Goal: Transaction & Acquisition: Purchase product/service

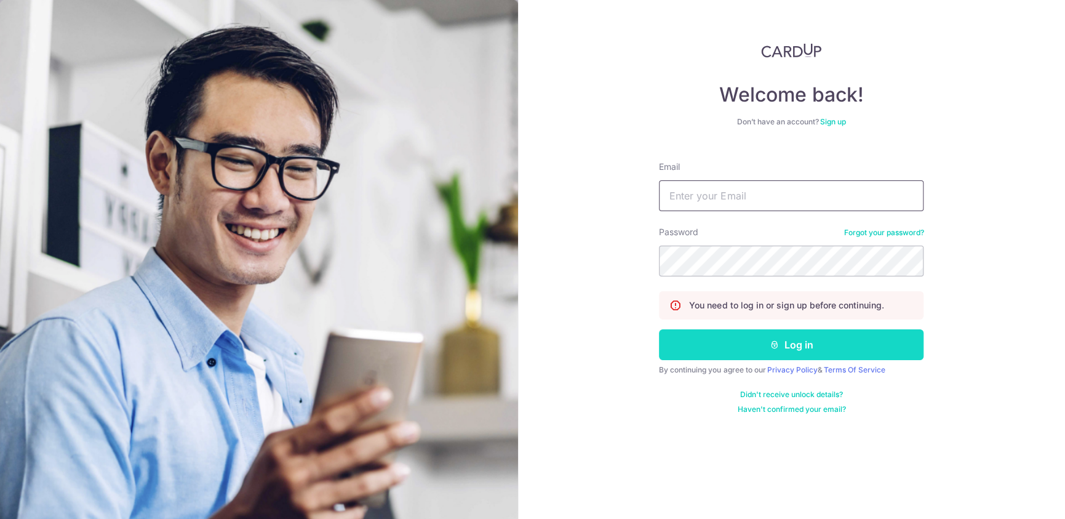
type input "[EMAIL_ADDRESS][DOMAIN_NAME]"
click at [791, 342] on button "Log in" at bounding box center [791, 344] width 265 height 31
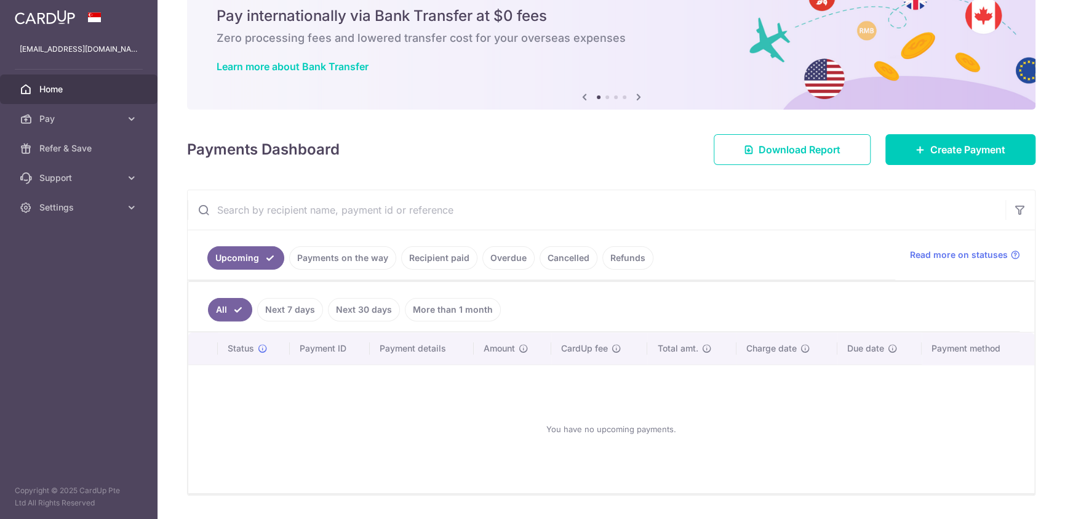
scroll to position [62, 0]
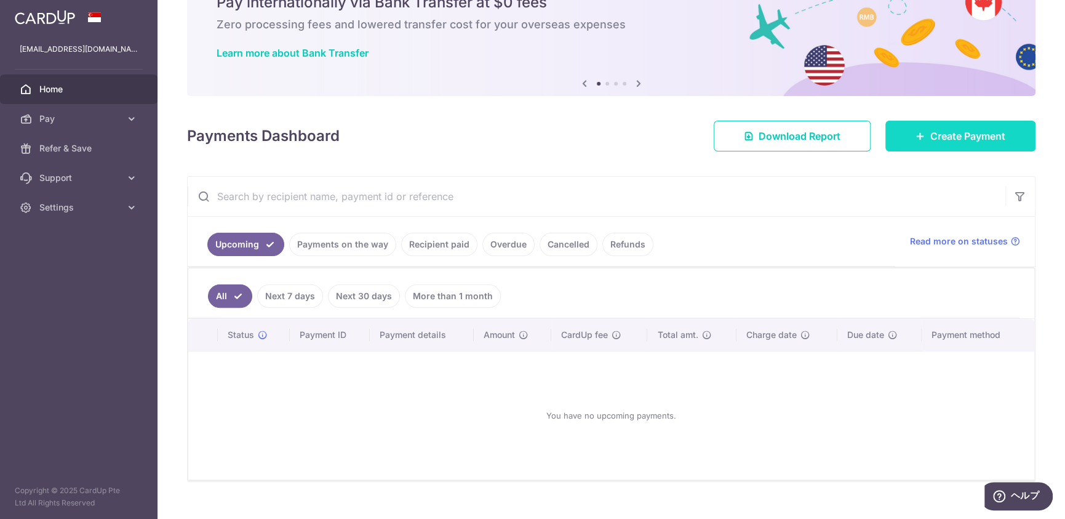
click at [940, 142] on span "Create Payment" at bounding box center [967, 136] width 75 height 15
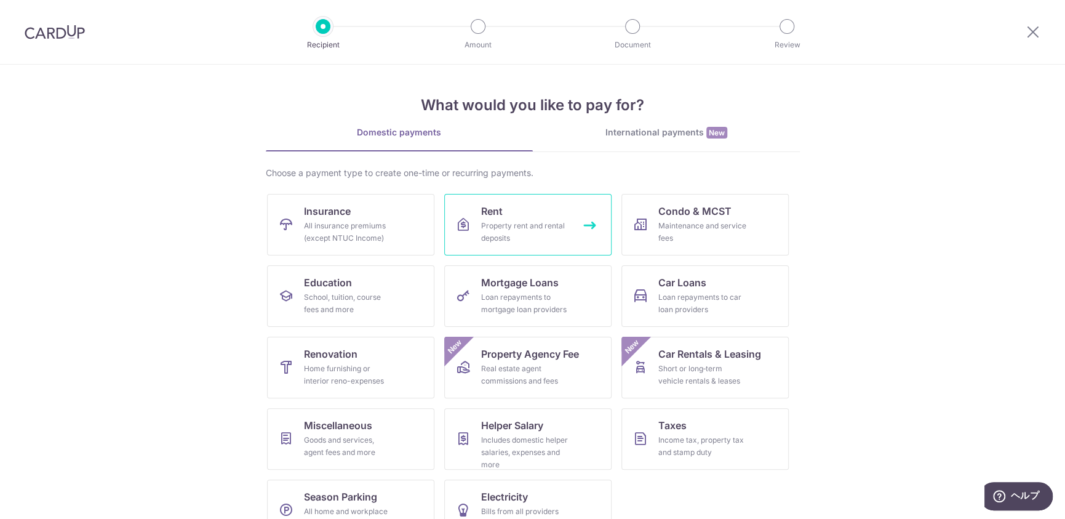
click at [481, 228] on div "Property rent and rental deposits" at bounding box center [525, 232] width 89 height 25
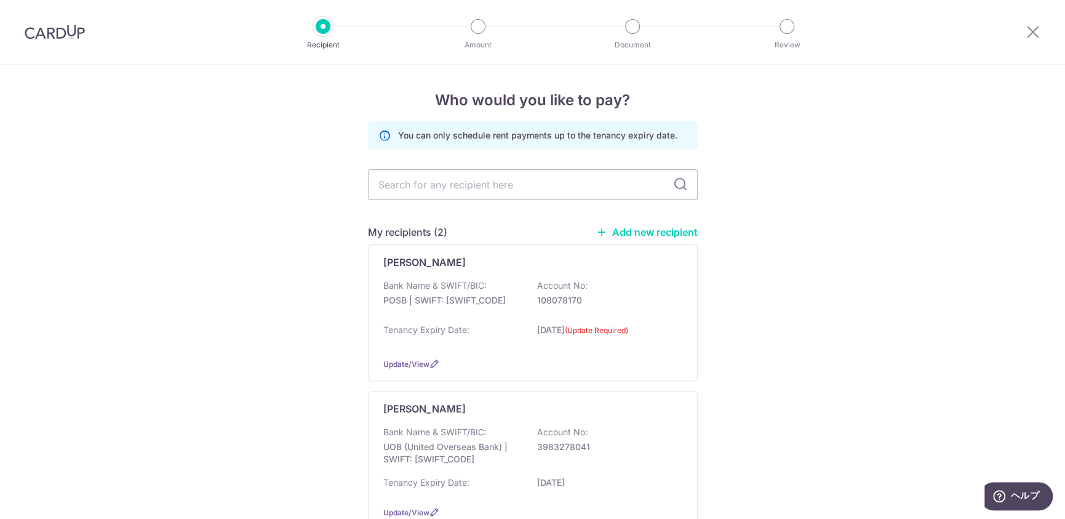
click at [649, 231] on link "Add new recipient" at bounding box center [647, 232] width 102 height 12
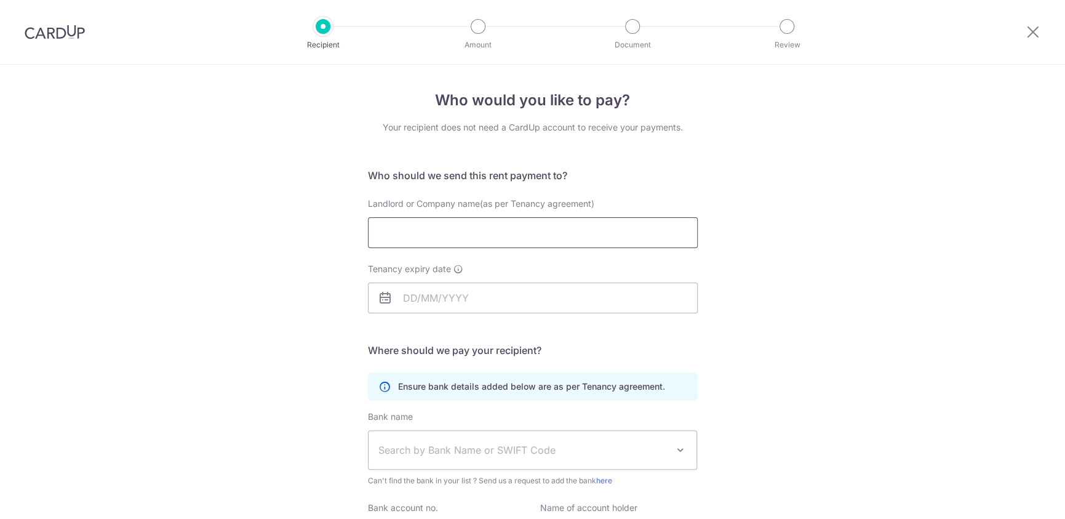
click at [436, 240] on input "Landlord or Company name(as per Tenancy agreement)" at bounding box center [533, 232] width 330 height 31
click at [445, 222] on input "Landlord or Company name(as per Tenancy agreement)" at bounding box center [533, 232] width 330 height 31
click at [450, 231] on input "Landlord or Company name(as per Tenancy agreement)" at bounding box center [533, 232] width 330 height 31
type input "Mikki Yang Jie"
click at [599, 287] on input "Tenancy expiry date" at bounding box center [533, 297] width 330 height 31
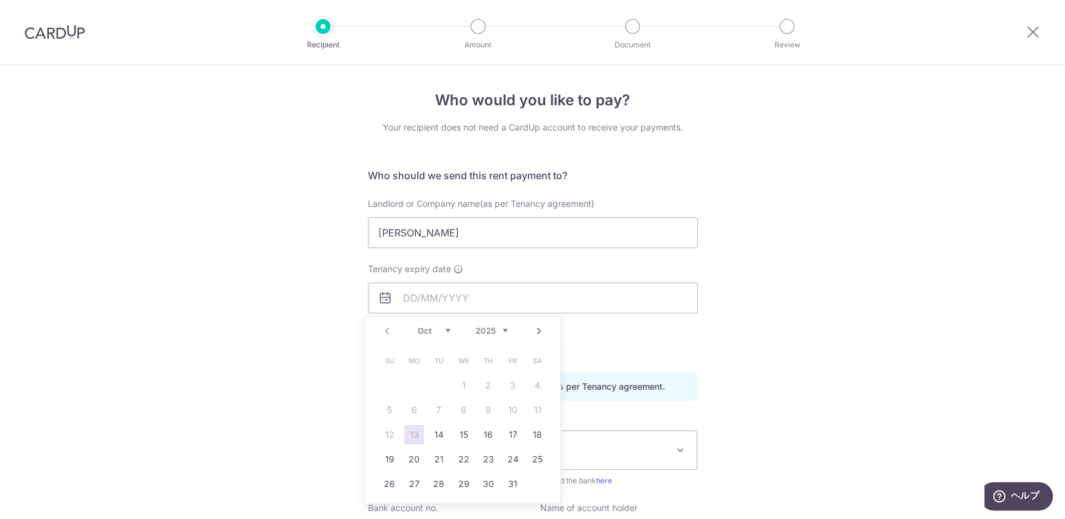
click at [500, 330] on select "2025 2026 2027 2028 2029 2030 2031 2032 2033 2034 2035" at bounding box center [491, 331] width 33 height 10
click at [389, 433] on link "10" at bounding box center [390, 435] width 20 height 20
type input "[DATE]"
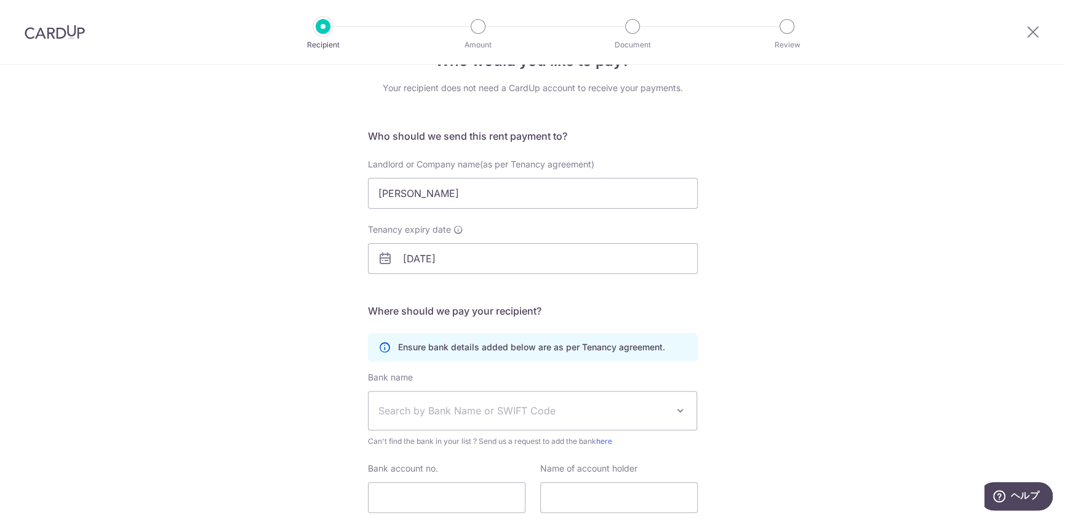
scroll to position [62, 0]
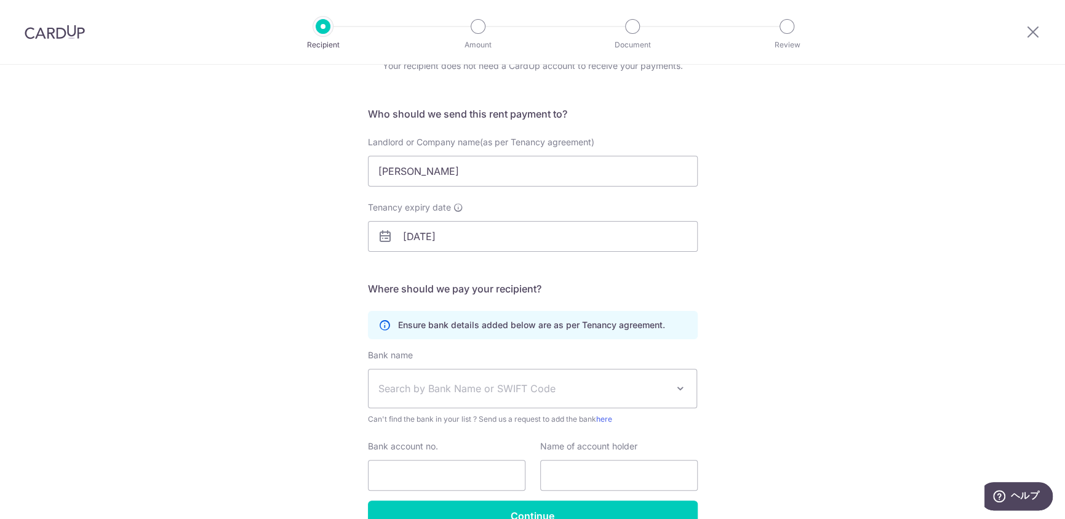
click at [458, 381] on span "Search by Bank Name or SWIFT Code" at bounding box center [522, 388] width 289 height 15
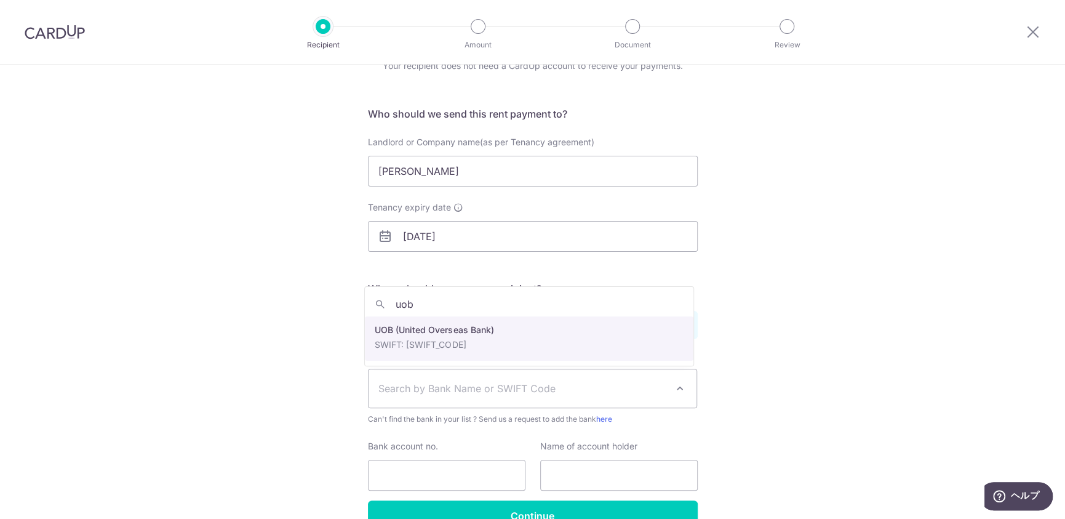
type input "uob"
select select "18"
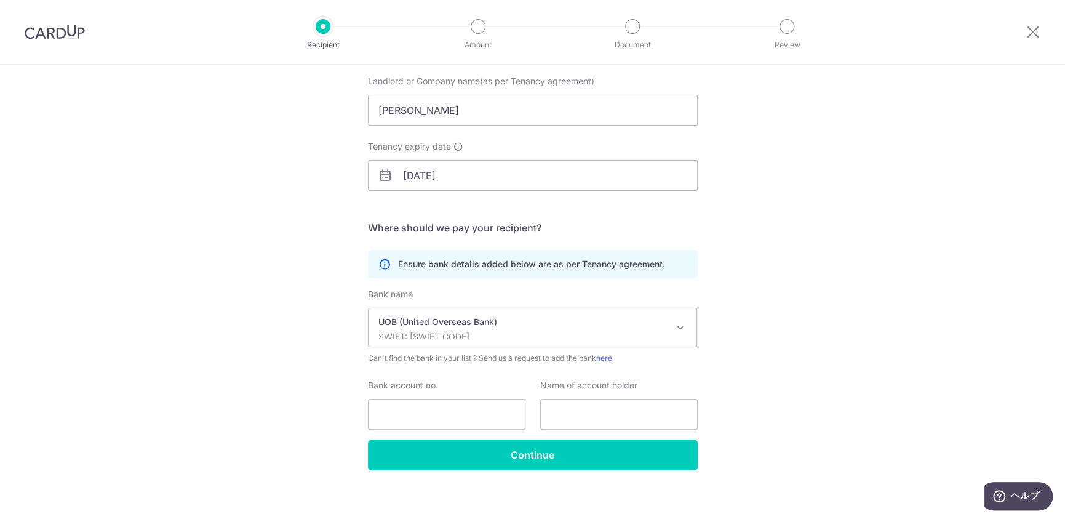
scroll to position [123, 0]
click at [409, 404] on input "Bank account no." at bounding box center [447, 413] width 158 height 31
type input "102-128-124-2"
click at [594, 414] on input "text" at bounding box center [619, 413] width 158 height 31
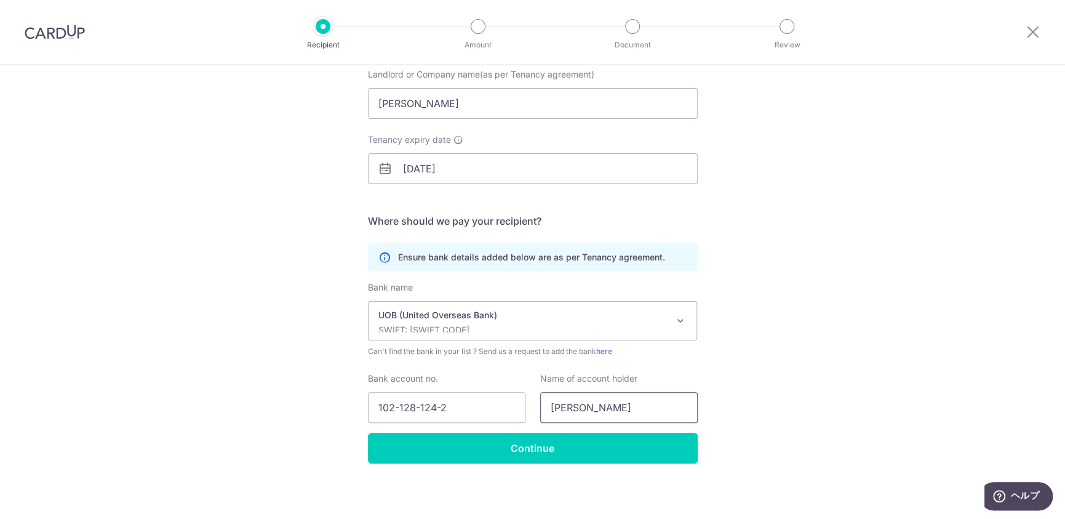
scroll to position [131, 0]
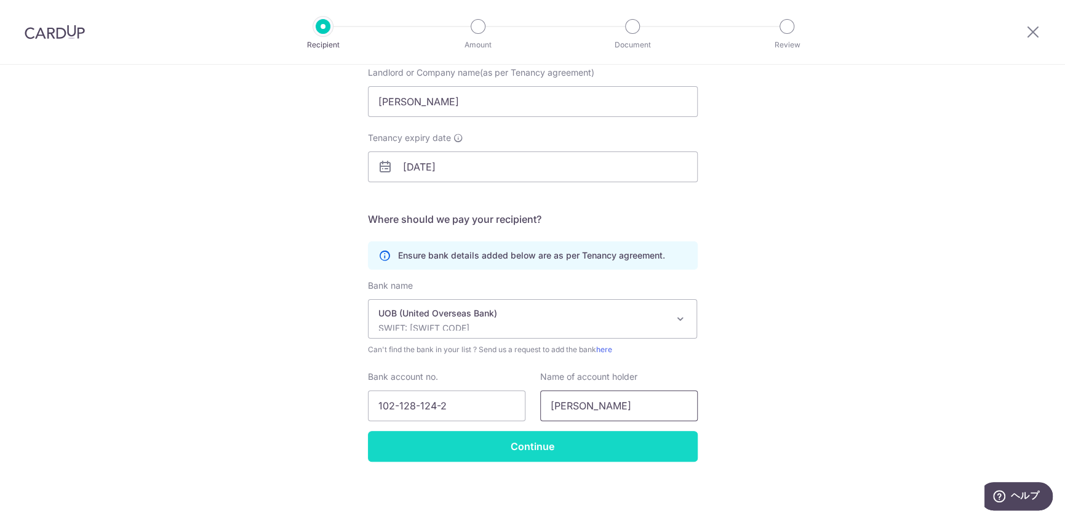
type input "Mikki Yang Jie"
click at [581, 451] on input "Continue" at bounding box center [533, 446] width 330 height 31
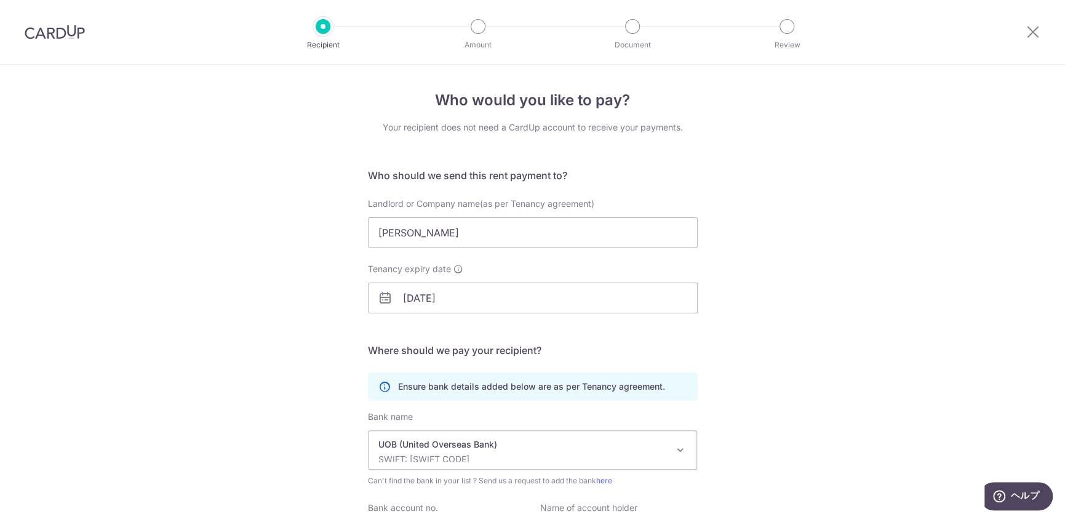
scroll to position [161, 0]
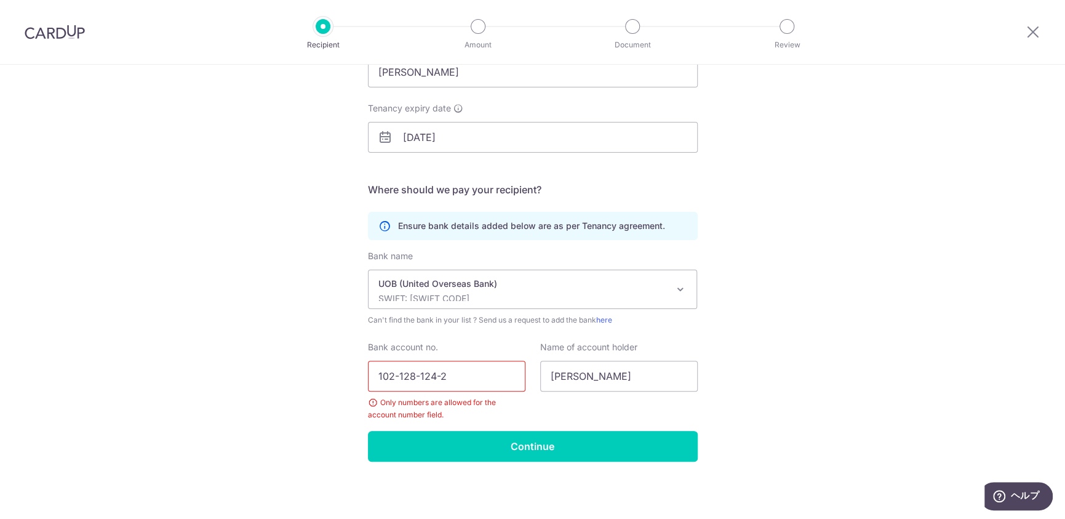
click at [399, 375] on input "102-128-124-2" at bounding box center [447, 376] width 158 height 31
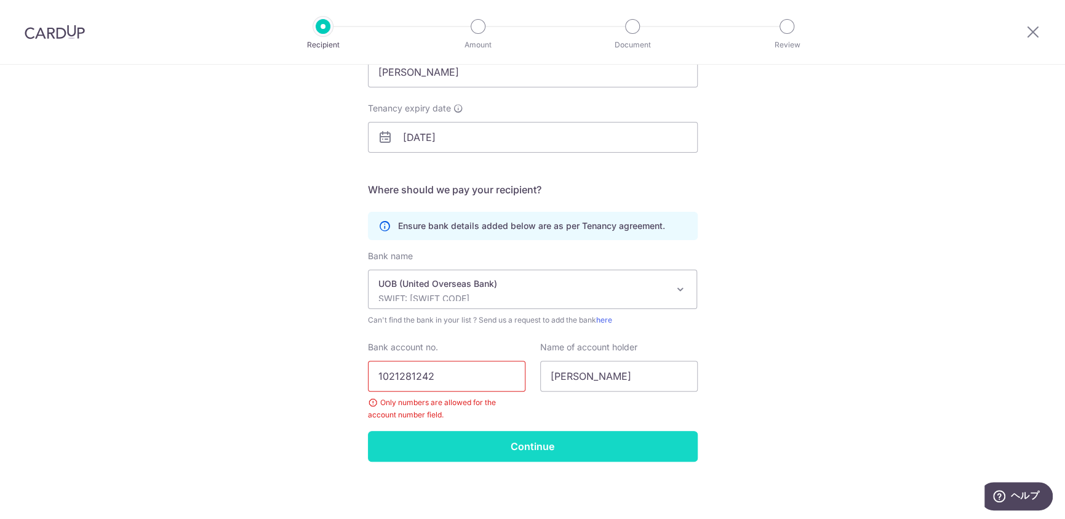
type input "1021281242"
click at [571, 444] on input "Continue" at bounding box center [533, 446] width 330 height 31
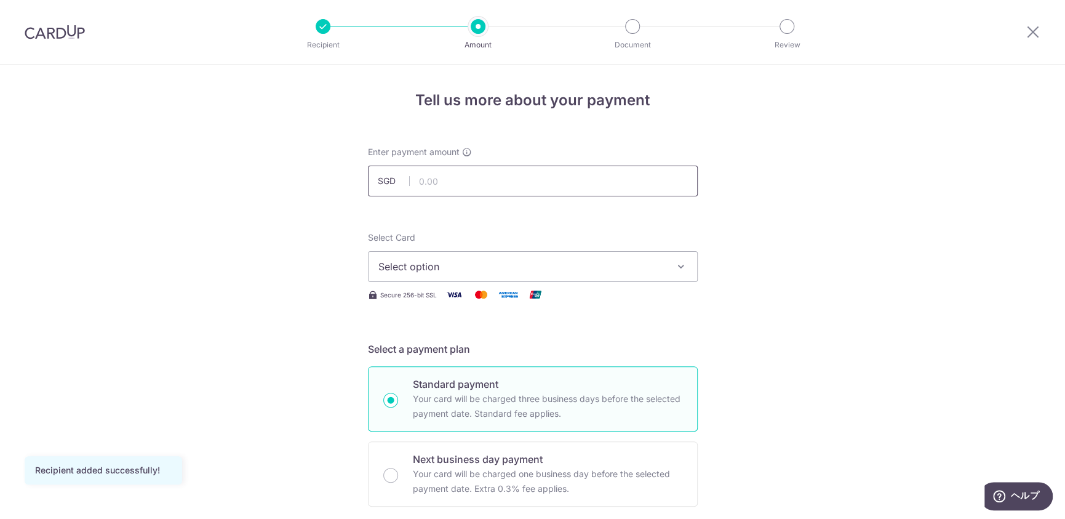
click at [447, 190] on input "text" at bounding box center [533, 181] width 330 height 31
type input "4,200.00"
click at [495, 282] on div "Select Card Select option Add credit card Your Cards **** 6203 **** 2008 Secure…" at bounding box center [533, 266] width 330 height 71
click at [498, 270] on span "Select option" at bounding box center [521, 266] width 287 height 15
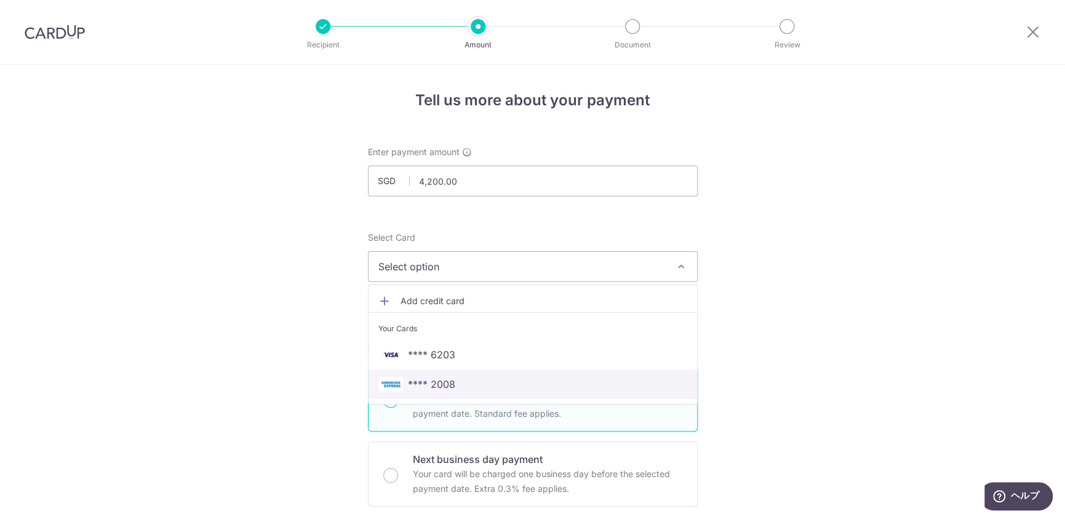
click at [473, 377] on span "**** 2008" at bounding box center [532, 384] width 309 height 15
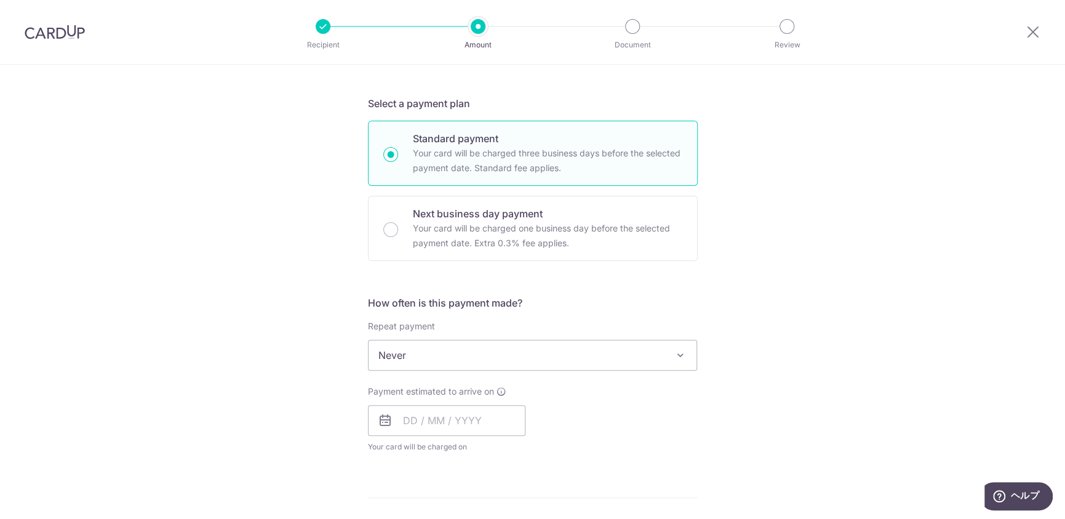
scroll to position [246, 0]
click at [554, 349] on span "Never" at bounding box center [533, 355] width 329 height 30
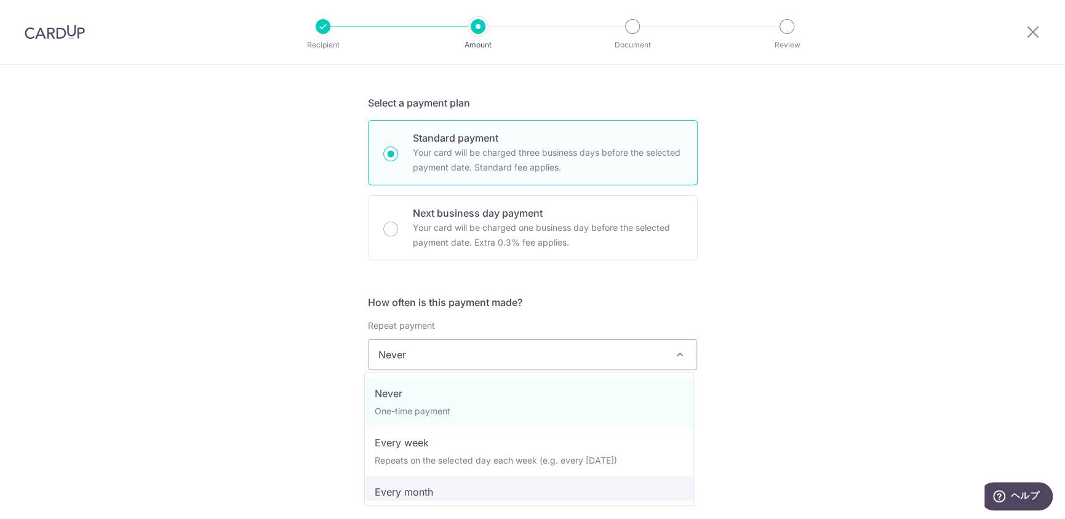
select select "3"
type input "10/10/2027"
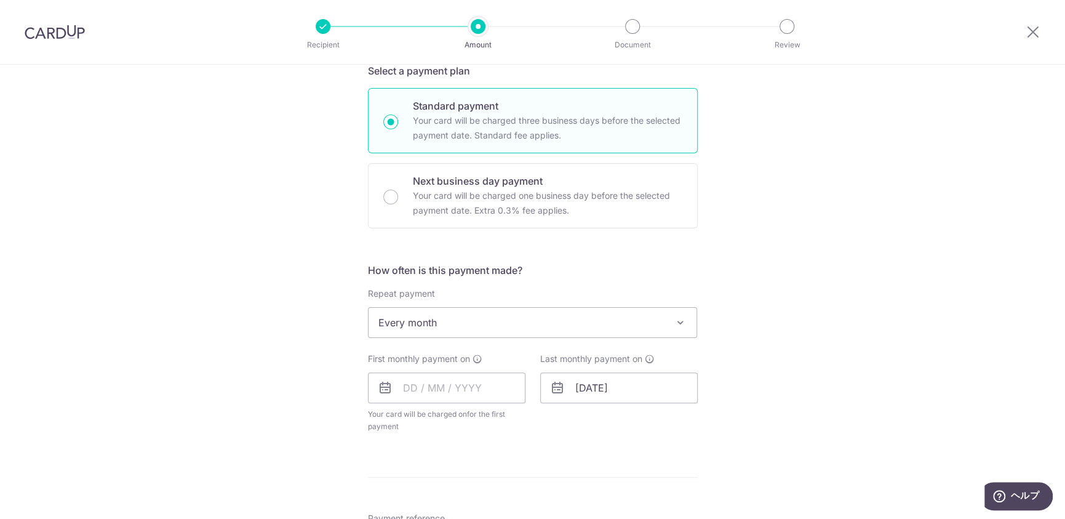
scroll to position [308, 0]
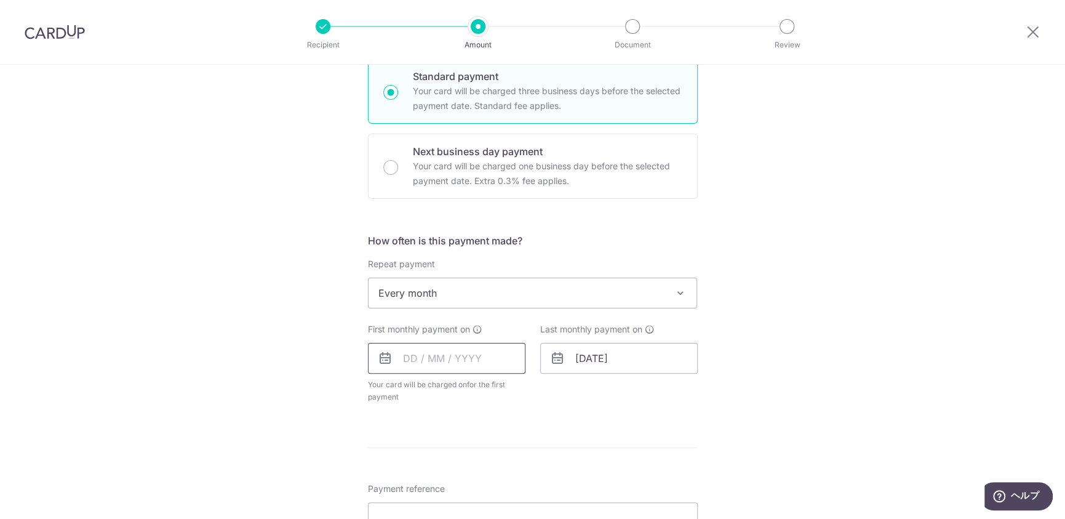
click at [435, 357] on input "text" at bounding box center [447, 358] width 158 height 31
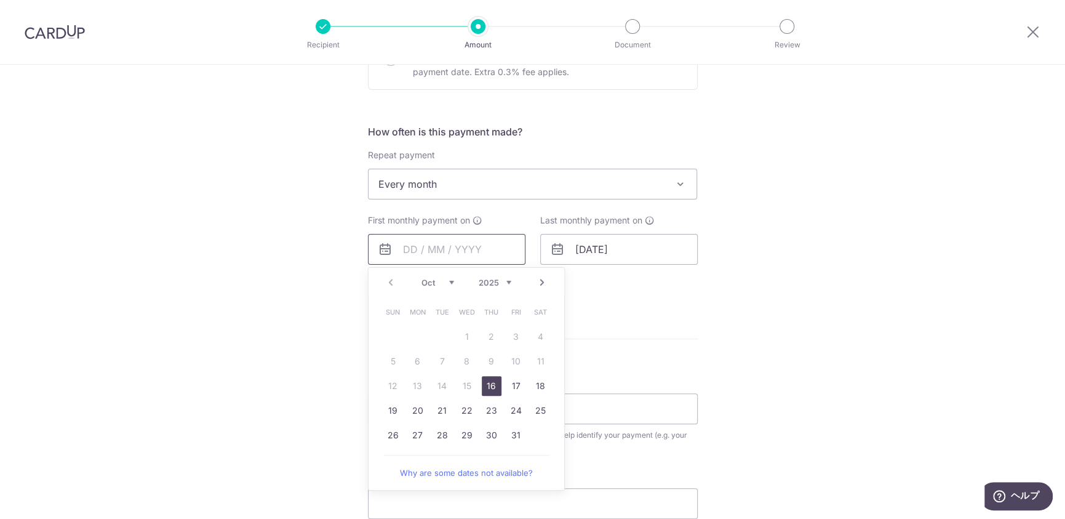
scroll to position [431, 0]
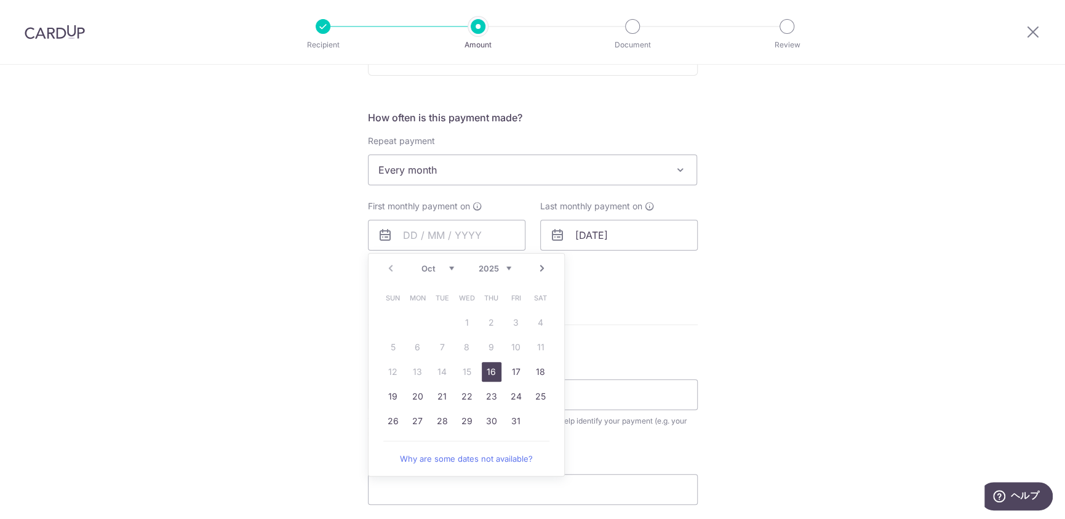
click at [452, 271] on div "Oct Nov Dec 2025 2026 2027 2028 2029 2030 2031 2032 2033 2034 2035" at bounding box center [467, 268] width 90 height 10
click at [448, 268] on select "Oct Nov Dec" at bounding box center [438, 268] width 33 height 10
click at [410, 368] on link "10" at bounding box center [418, 372] width 20 height 20
type input "[DATE]"
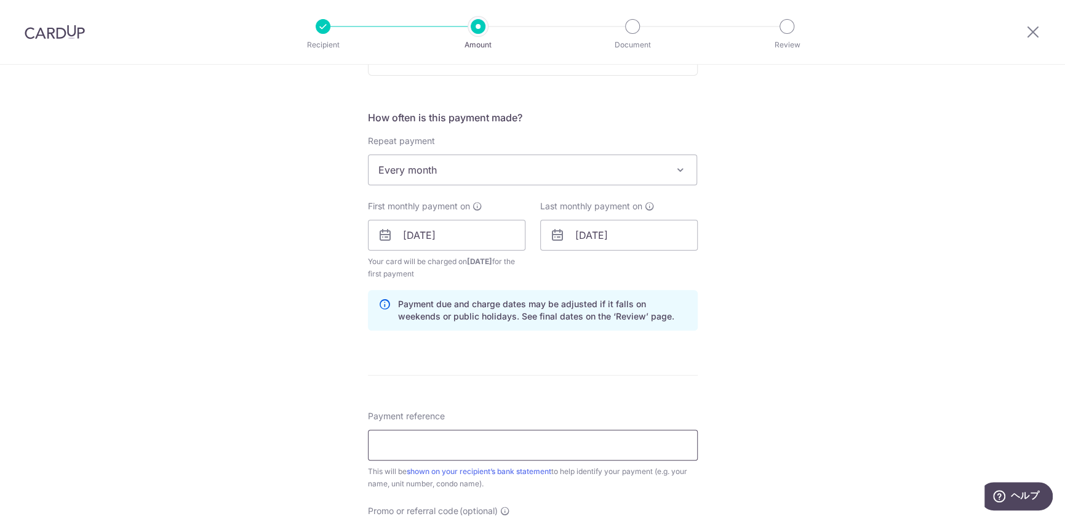
scroll to position [492, 0]
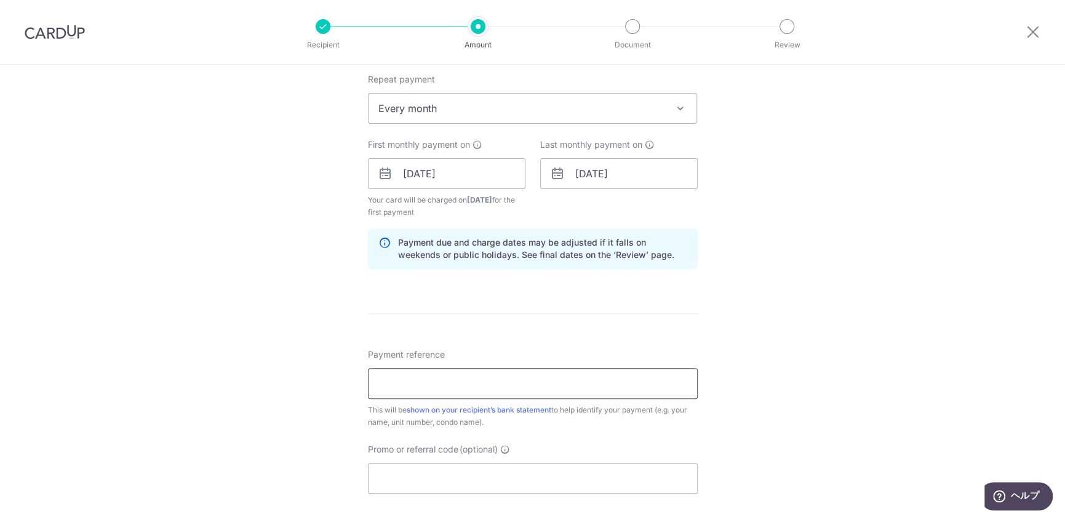
click at [450, 383] on input "Payment reference" at bounding box center [533, 383] width 330 height 31
drag, startPoint x: 447, startPoint y: 376, endPoint x: 316, endPoint y: 377, distance: 131.7
click at [316, 377] on div "Tell us more about your payment Enter payment amount SGD 4,200.00 4200.00 Recip…" at bounding box center [532, 160] width 1065 height 1176
click at [492, 383] on input "Payment reference" at bounding box center [533, 383] width 330 height 31
click at [453, 390] on input "Payment reference" at bounding box center [533, 383] width 330 height 31
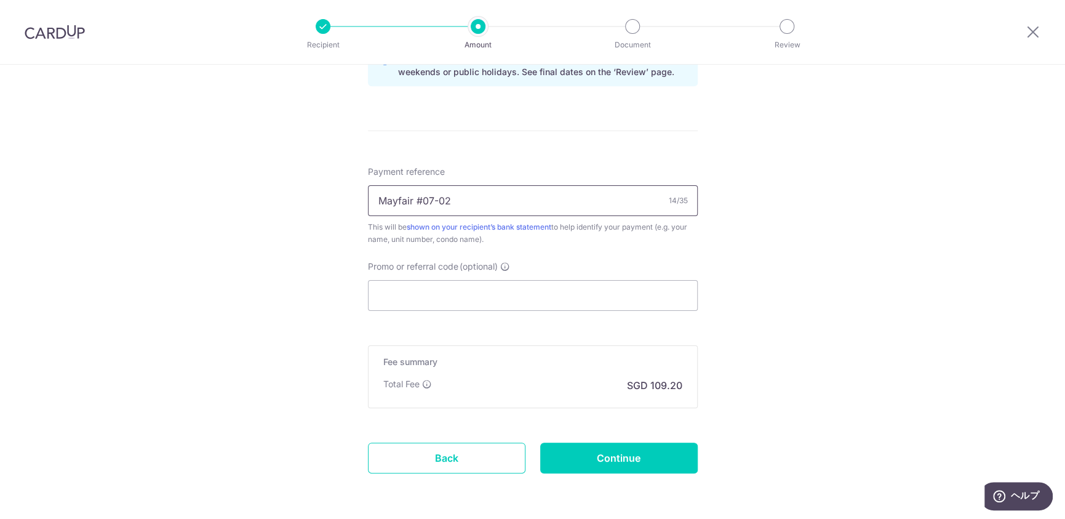
scroll to position [721, 0]
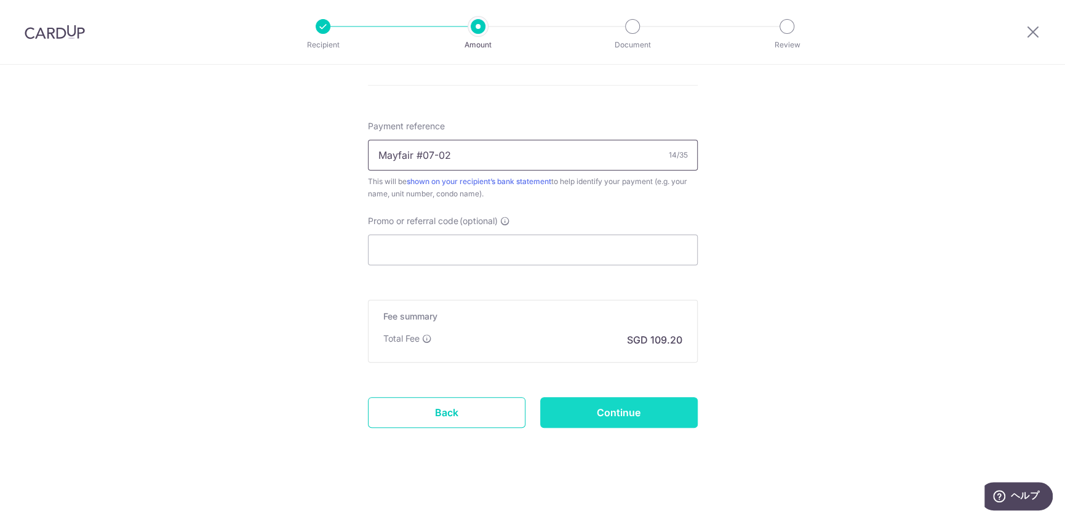
type input "Mayfair #07-02"
click at [606, 406] on input "Continue" at bounding box center [619, 412] width 158 height 31
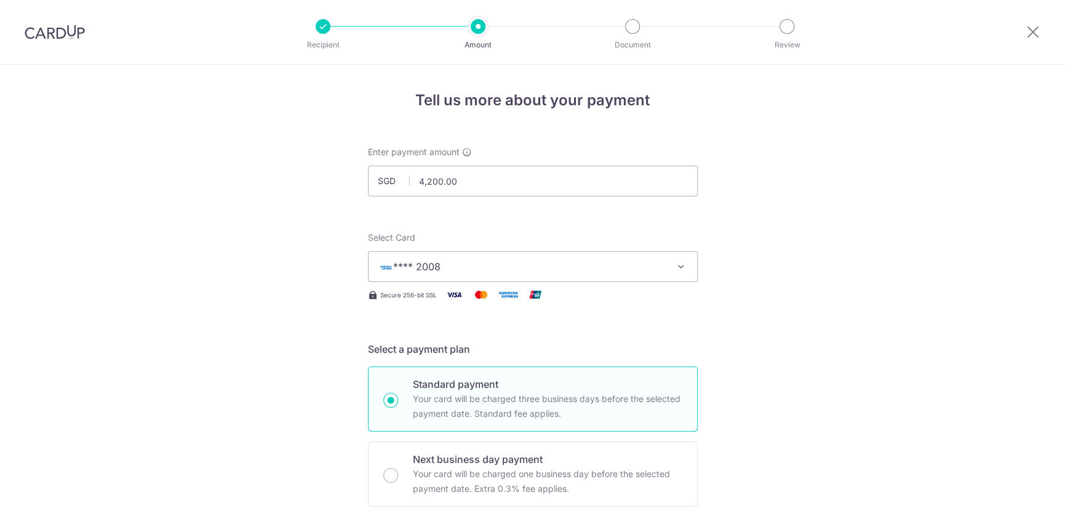
scroll to position [676, 0]
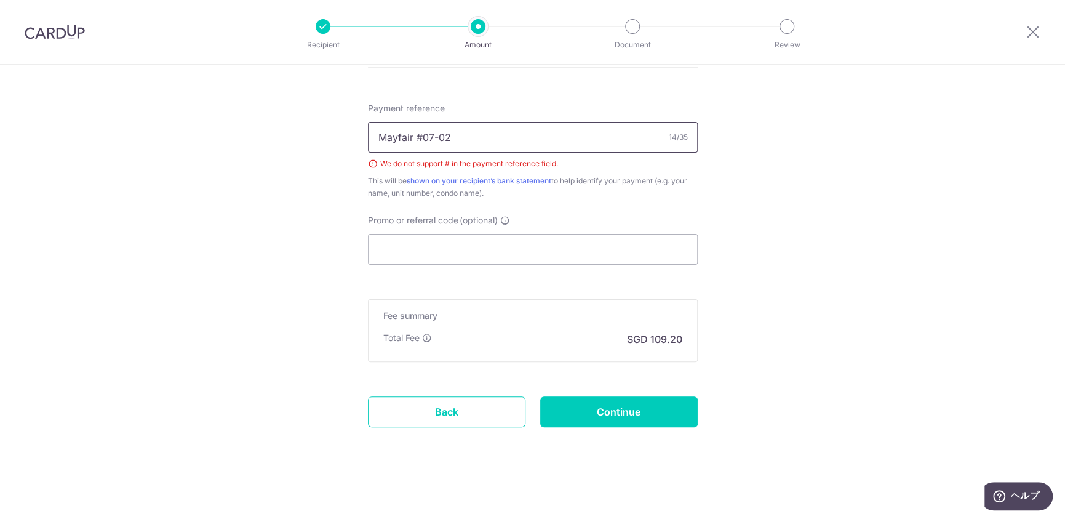
click at [421, 137] on input "Mayfair #07-02" at bounding box center [533, 137] width 330 height 31
type input "Mayfair 07-02"
click at [649, 412] on input "Continue" at bounding box center [619, 411] width 158 height 31
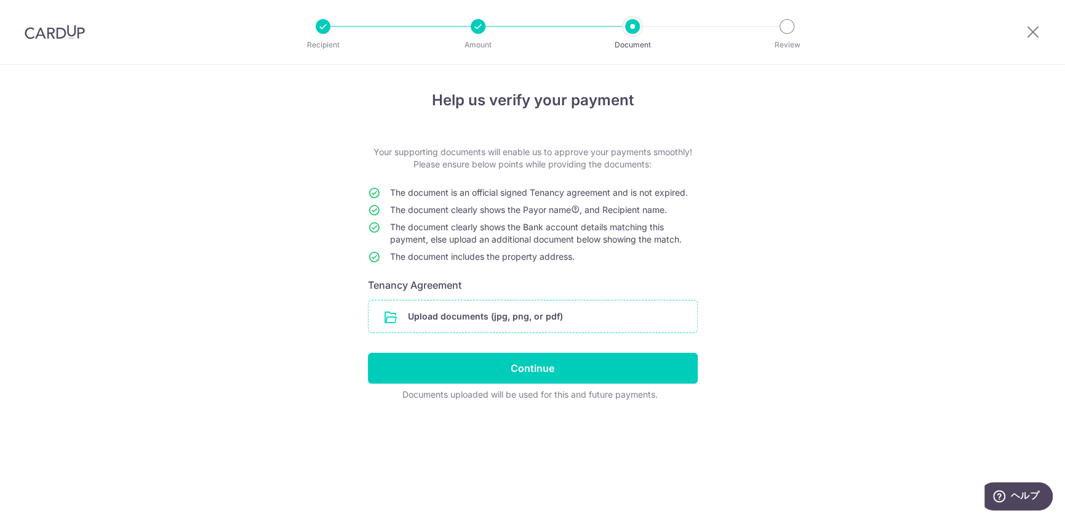
click at [556, 316] on input "file" at bounding box center [533, 316] width 329 height 32
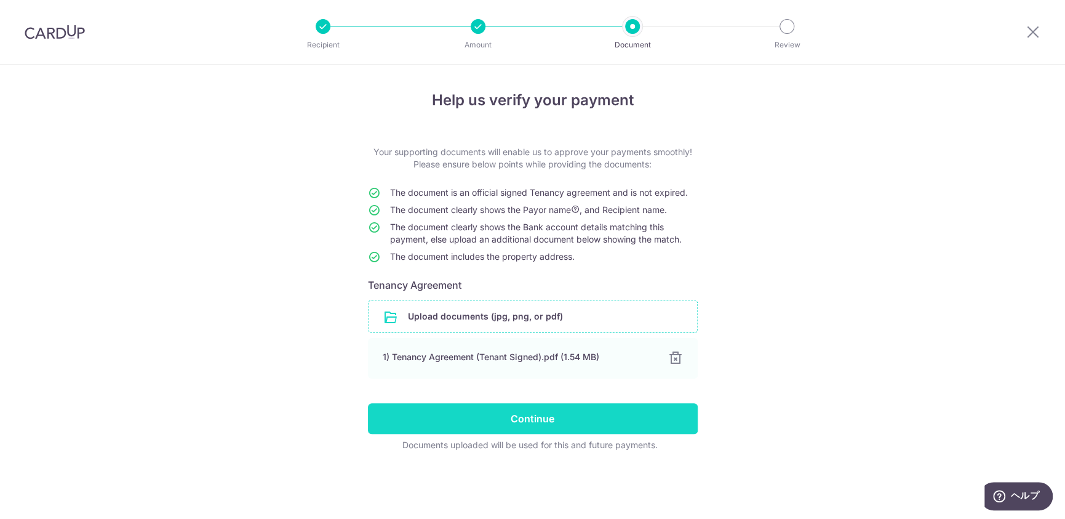
click at [571, 423] on input "Continue" at bounding box center [533, 418] width 330 height 31
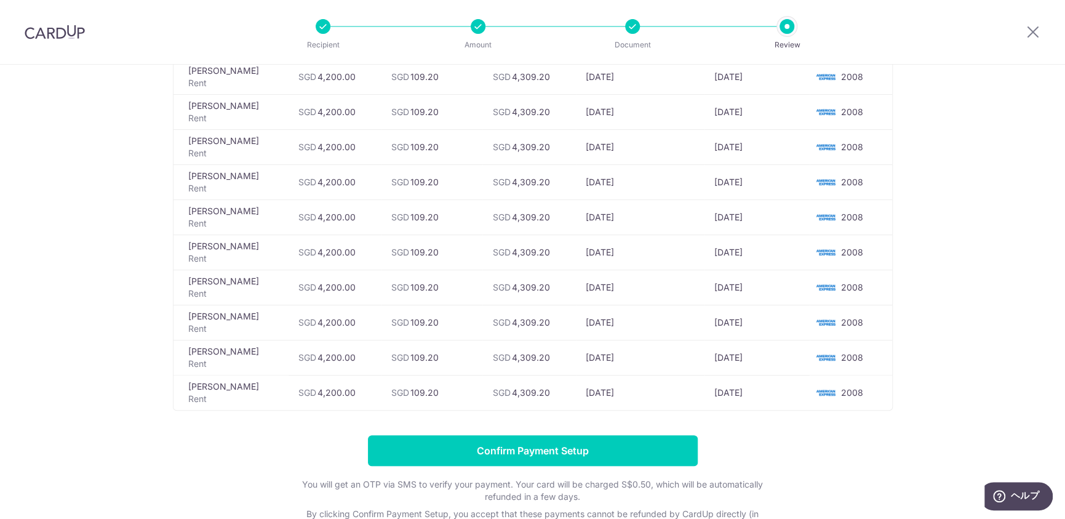
scroll to position [677, 0]
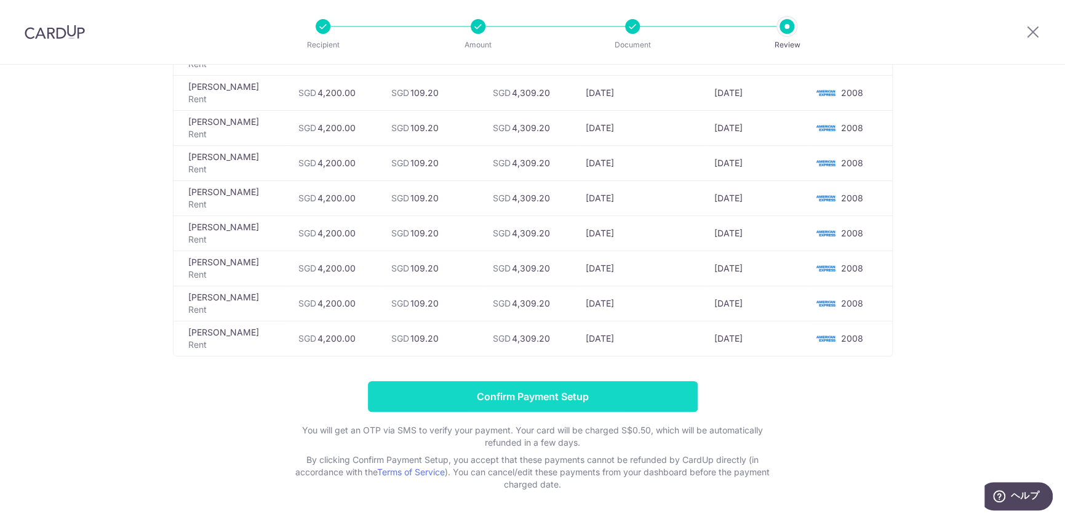
click at [572, 390] on input "Confirm Payment Setup" at bounding box center [533, 396] width 330 height 31
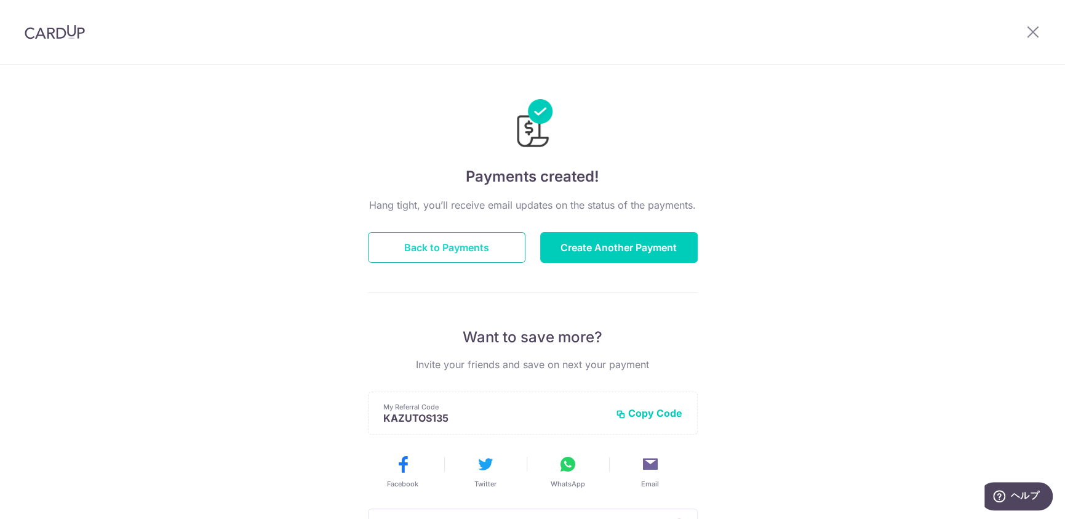
click at [482, 253] on button "Back to Payments" at bounding box center [447, 247] width 158 height 31
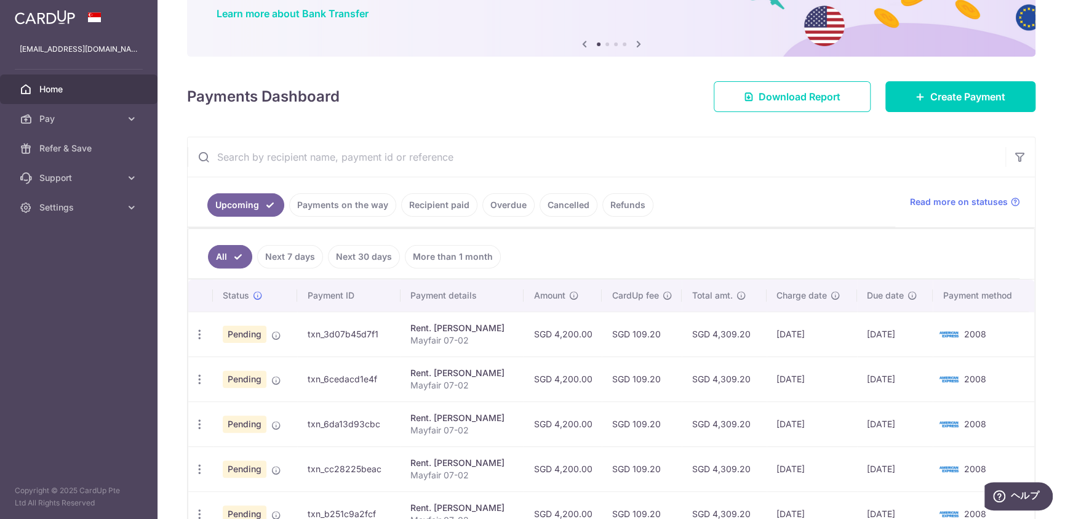
scroll to position [123, 0]
